Goal: Transaction & Acquisition: Purchase product/service

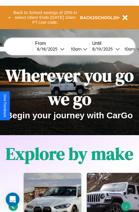
scroll to position [88, 0]
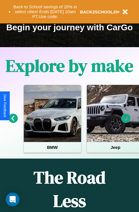
click at [126, 122] on icon at bounding box center [125, 118] width 9 height 9
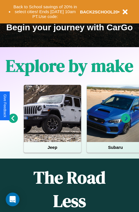
click at [126, 122] on icon at bounding box center [125, 118] width 9 height 9
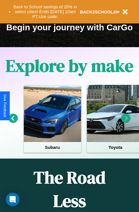
click at [13, 122] on icon at bounding box center [13, 118] width 9 height 9
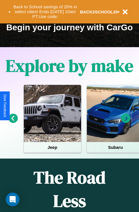
click at [126, 122] on icon at bounding box center [125, 118] width 9 height 9
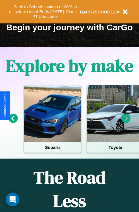
click at [13, 122] on icon at bounding box center [13, 118] width 9 height 9
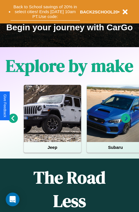
click at [45, 12] on button "Back to School savings of 20% in select cities! Ends 9/1 at 10am PT. Use code:" at bounding box center [45, 12] width 69 height 18
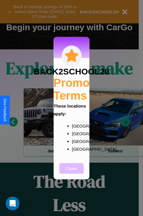
click at [71, 172] on button "Close" at bounding box center [71, 168] width 24 height 11
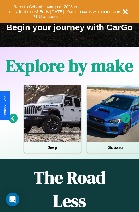
click at [126, 122] on icon at bounding box center [125, 118] width 9 height 9
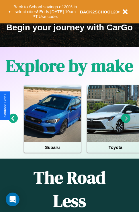
click at [126, 122] on icon at bounding box center [125, 118] width 9 height 9
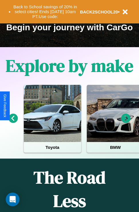
click at [126, 122] on icon at bounding box center [125, 118] width 9 height 9
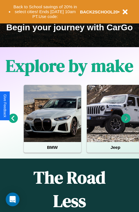
click at [13, 122] on icon at bounding box center [13, 118] width 9 height 9
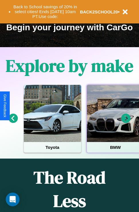
click at [115, 122] on div at bounding box center [115, 113] width 57 height 57
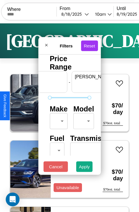
scroll to position [0, 35]
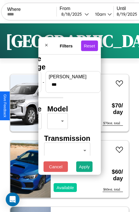
type input "***"
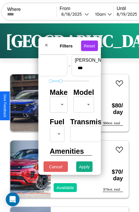
scroll to position [17, 0]
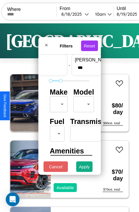
type input "**"
click at [57, 103] on body "CarGo Where From 8 / 18 / 2025 10am Until 8 / 19 / 2025 10am Become a Host Logi…" at bounding box center [69, 118] width 139 height 236
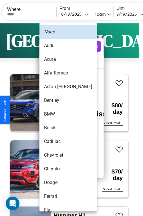
click at [57, 73] on li "Alfa Romeo" at bounding box center [67, 73] width 57 height 14
type input "**********"
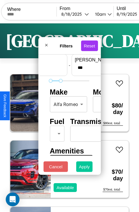
click at [84, 168] on button "Apply" at bounding box center [84, 167] width 17 height 11
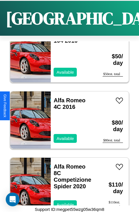
scroll to position [43, 0]
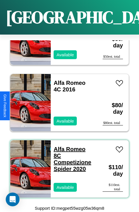
click at [67, 166] on link "Alfa Romeo 8C Competizione Spider 2020" at bounding box center [71, 159] width 37 height 26
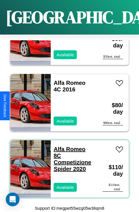
click at [67, 166] on link "Alfa Romeo 8C Competizione Spider 2020" at bounding box center [71, 159] width 37 height 26
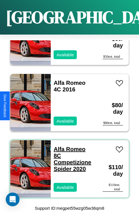
click at [67, 166] on link "Alfa Romeo 8C Competizione Spider 2020" at bounding box center [71, 159] width 37 height 26
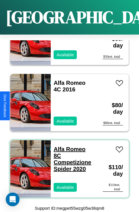
click at [67, 166] on link "Alfa Romeo 8C Competizione Spider 2020" at bounding box center [71, 159] width 37 height 26
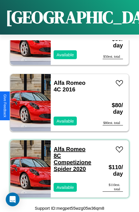
click at [67, 166] on link "Alfa Romeo 8C Competizione Spider 2020" at bounding box center [71, 159] width 37 height 26
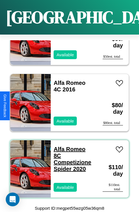
click at [67, 146] on link "Alfa Romeo 8C Competizione Spider 2020" at bounding box center [71, 159] width 37 height 26
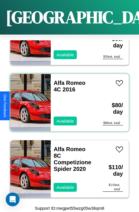
scroll to position [21, 0]
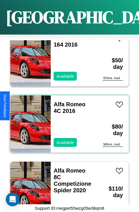
click at [67, 121] on div "Alfa Romeo 4C 2016 Available" at bounding box center [74, 123] width 46 height 57
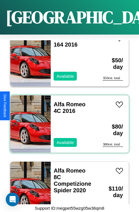
click at [67, 121] on div "Alfa Romeo 4C 2016 Available" at bounding box center [74, 123] width 46 height 57
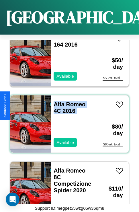
click at [67, 121] on div "Alfa Romeo 4C 2016 Available" at bounding box center [74, 123] width 46 height 57
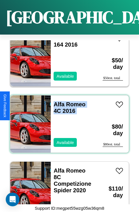
click at [67, 121] on div "Alfa Romeo 4C 2016 Available" at bounding box center [74, 123] width 46 height 57
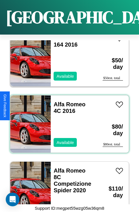
click at [67, 121] on div "Alfa Romeo 4C 2016 Available" at bounding box center [74, 123] width 46 height 57
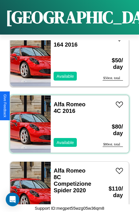
click at [67, 121] on div "Alfa Romeo 4C 2016 Available" at bounding box center [74, 123] width 46 height 57
click at [67, 101] on link "Alfa Romeo 4C 2016" at bounding box center [69, 107] width 32 height 13
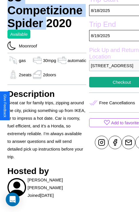
scroll to position [191, 19]
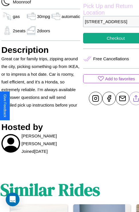
click at [136, 99] on line at bounding box center [136, 97] width 0 height 4
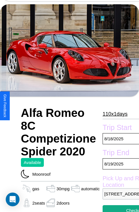
scroll to position [27, 0]
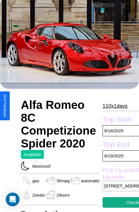
click at [113, 106] on p "110 x 1 days" at bounding box center [114, 105] width 25 height 9
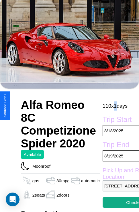
click at [113, 106] on p "110 x 1 days" at bounding box center [114, 105] width 25 height 9
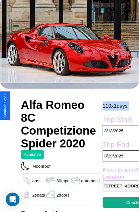
click at [113, 106] on p "110 x 1 days" at bounding box center [114, 105] width 25 height 9
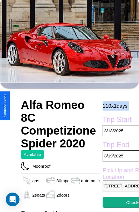
click at [113, 106] on p "110 x 1 days" at bounding box center [114, 105] width 25 height 9
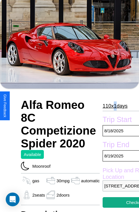
click at [113, 106] on p "110 x 1 days" at bounding box center [114, 105] width 25 height 9
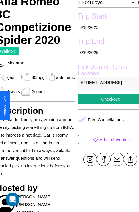
scroll to position [131, 25]
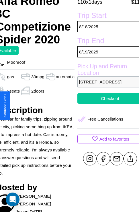
click at [106, 104] on button "Checkout" at bounding box center [109, 98] width 65 height 11
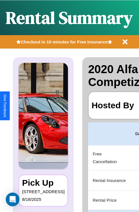
scroll to position [0, 108]
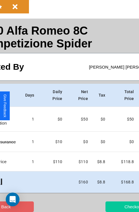
click at [111, 207] on button "Checkout" at bounding box center [133, 207] width 56 height 11
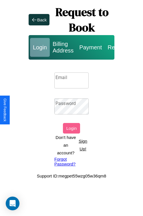
click at [83, 145] on p "Sign Up!" at bounding box center [82, 145] width 11 height 15
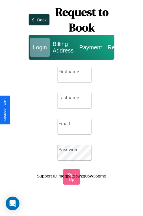
click at [74, 75] on input "Firstname" at bounding box center [74, 75] width 34 height 16
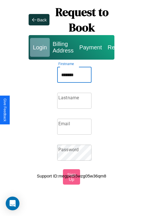
type input "*******"
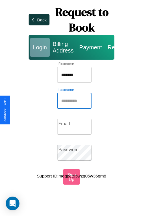
click at [74, 101] on input "Lastname" at bounding box center [74, 101] width 34 height 16
type input "******"
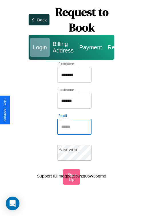
click at [74, 127] on input "Email" at bounding box center [74, 127] width 34 height 16
type input "**********"
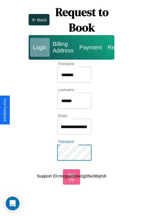
scroll to position [0, 0]
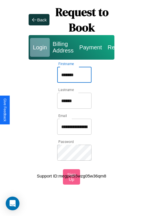
click at [74, 75] on input "*******" at bounding box center [74, 75] width 34 height 16
type input "**********"
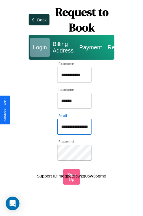
click at [74, 127] on input "**********" at bounding box center [74, 127] width 34 height 16
type input "**********"
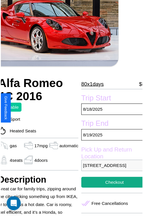
scroll to position [51, 24]
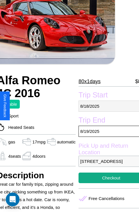
click at [106, 106] on p "[DATE]" at bounding box center [110, 106] width 65 height 11
select select "*"
select select "****"
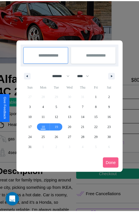
scroll to position [0, 24]
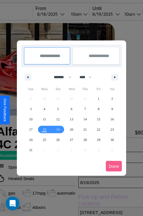
click at [59, 14] on div at bounding box center [71, 108] width 143 height 216
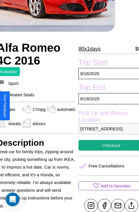
scroll to position [111, 24]
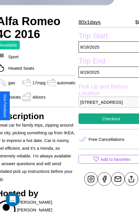
click at [106, 106] on p "[STREET_ADDRESS]" at bounding box center [110, 102] width 65 height 11
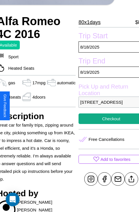
click at [106, 106] on p "[STREET_ADDRESS]" at bounding box center [110, 102] width 65 height 11
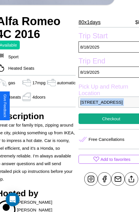
click at [106, 106] on p "[STREET_ADDRESS]" at bounding box center [110, 102] width 65 height 11
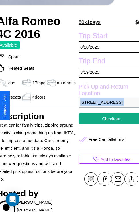
click at [106, 106] on p "[STREET_ADDRESS]" at bounding box center [110, 102] width 65 height 11
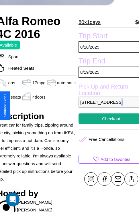
click at [106, 106] on p "[STREET_ADDRESS]" at bounding box center [110, 102] width 65 height 11
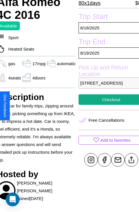
scroll to position [131, 24]
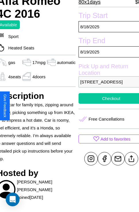
click at [106, 104] on button "Checkout" at bounding box center [110, 98] width 65 height 11
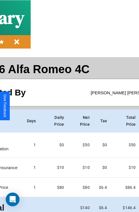
scroll to position [26, 65]
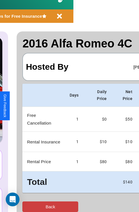
click at [28, 207] on button "Back" at bounding box center [50, 207] width 56 height 11
